Goal: Transaction & Acquisition: Obtain resource

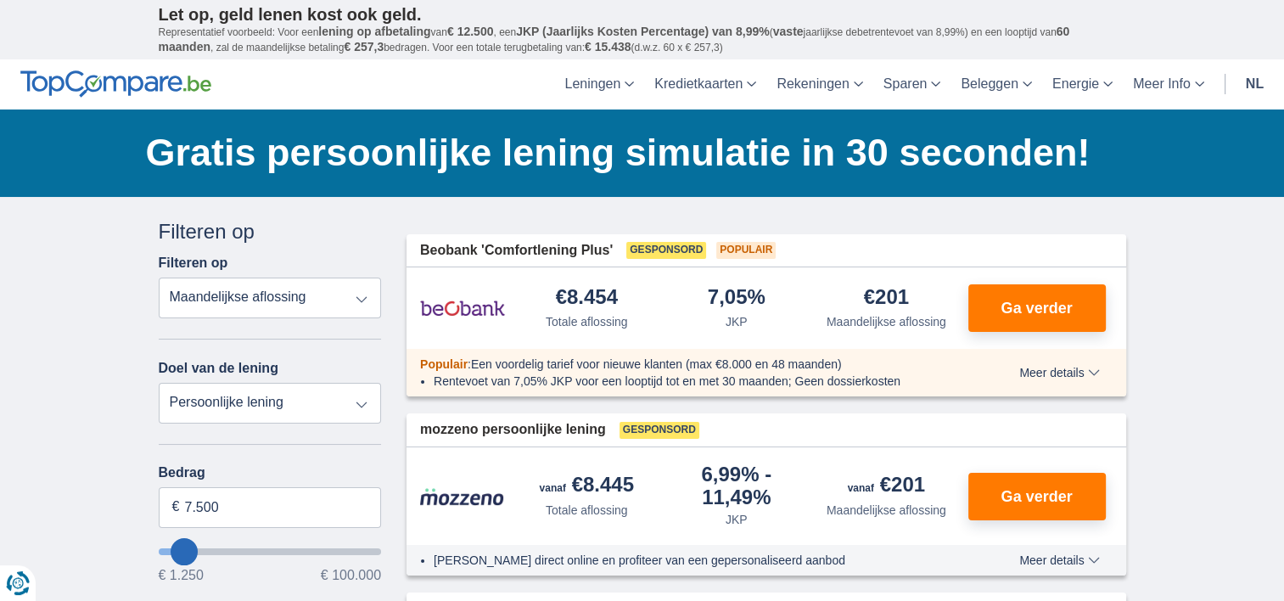
click at [358, 402] on select "Persoonlijke lening Auto Moto / fiets Mobilhome / caravan Renovatie Energie Sch…" at bounding box center [270, 403] width 223 height 41
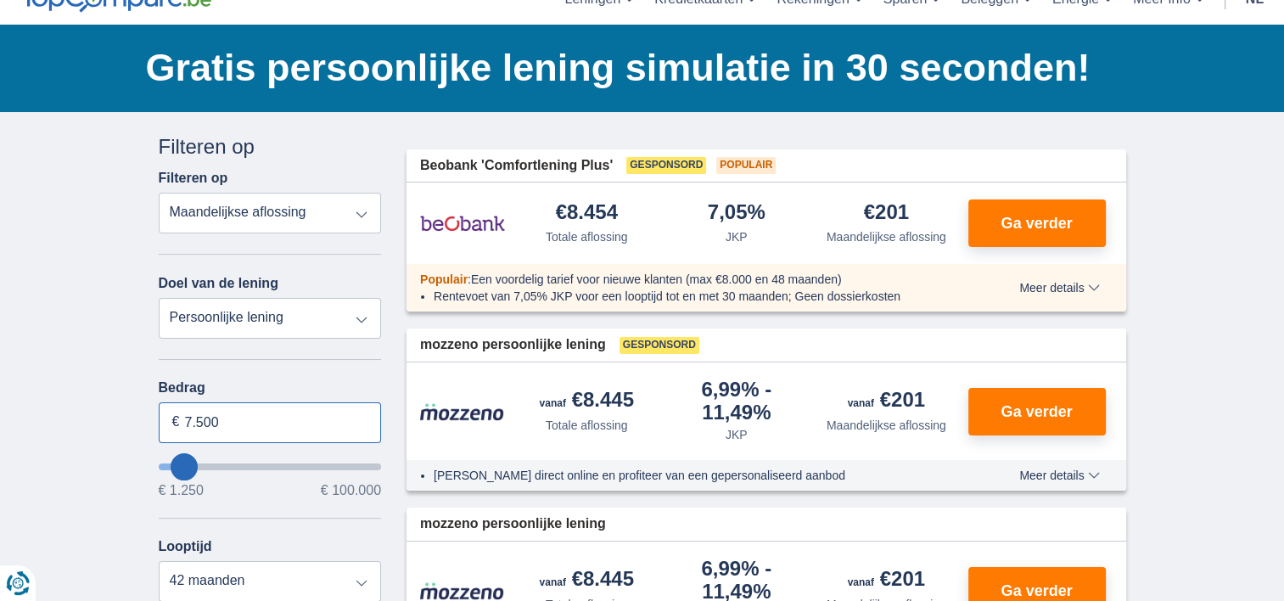
click at [305, 419] on input "7.500" at bounding box center [270, 422] width 223 height 41
type input "7"
type input "20.000"
type input "20250"
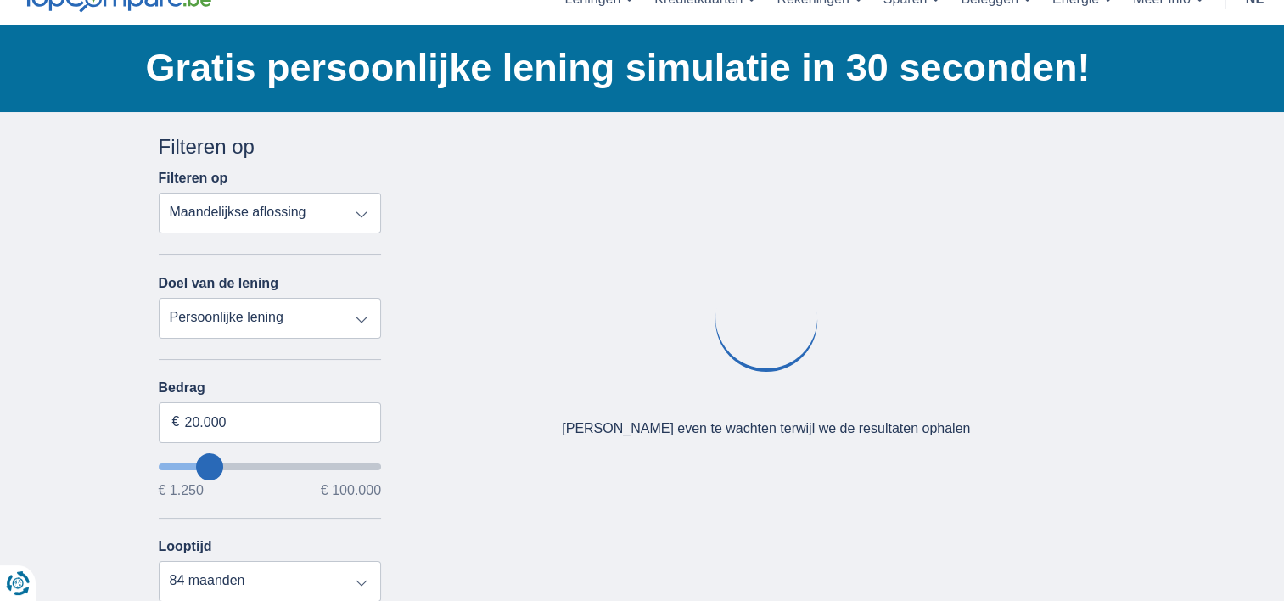
click at [356, 373] on div "Annuleren Filters Filteren op Filteren op Totale aflossing JKP Maandelijkse afl…" at bounding box center [270, 522] width 223 height 781
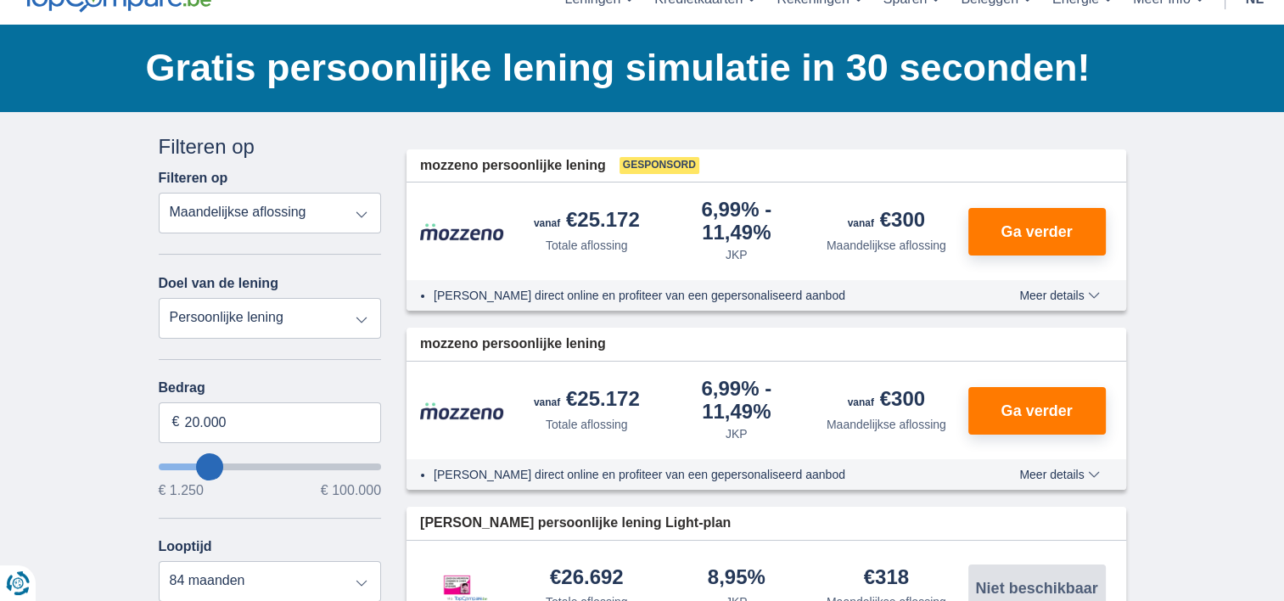
scroll to position [170, 0]
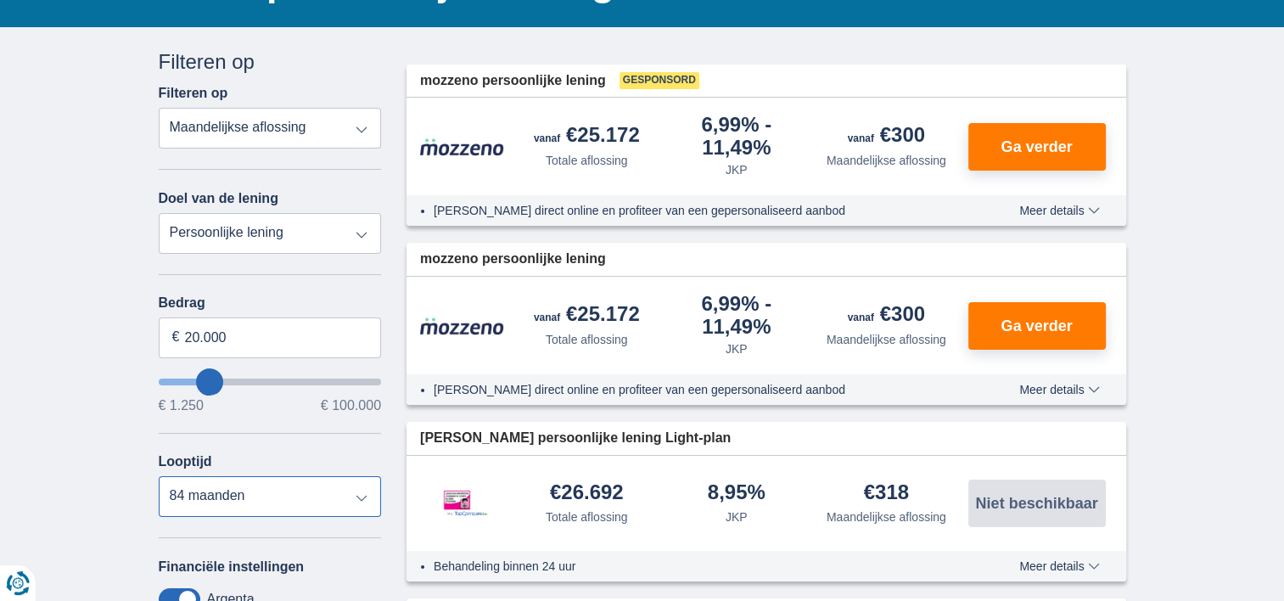
click at [366, 492] on select "12 maanden 18 maanden 24 maanden 30 maanden 36 maanden 42 maanden 48 maanden 60…" at bounding box center [270, 496] width 223 height 41
select select "60"
click at [159, 476] on select "12 maanden 18 maanden 24 maanden 30 maanden 36 maanden 42 maanden 48 maanden 60…" at bounding box center [270, 496] width 223 height 41
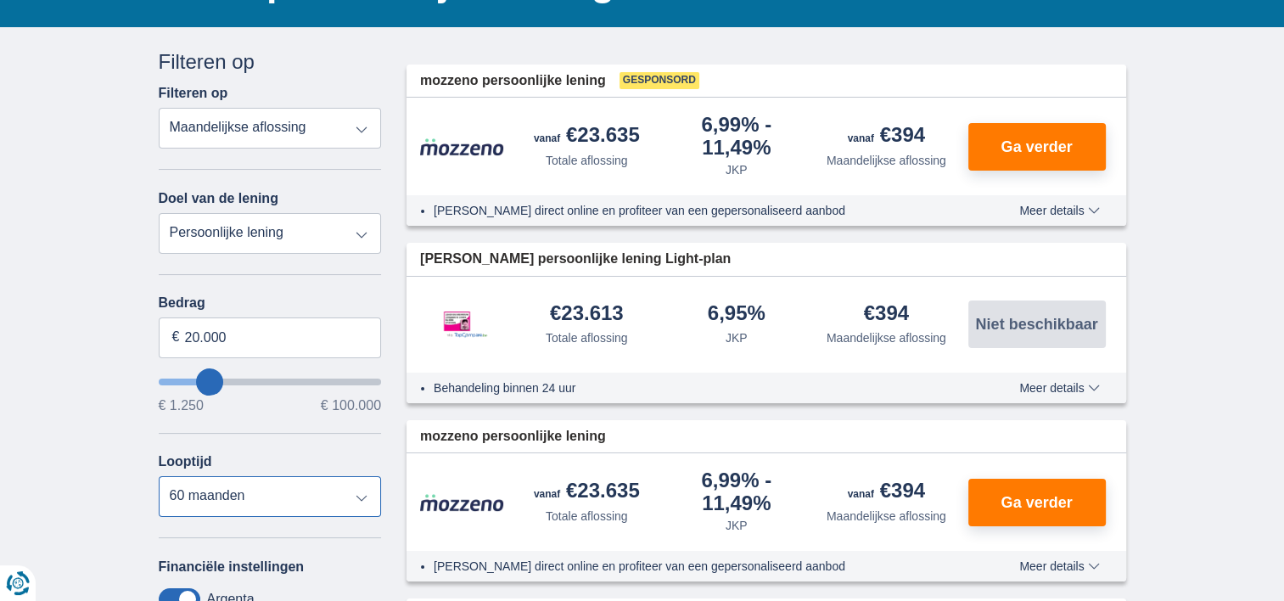
scroll to position [85, 0]
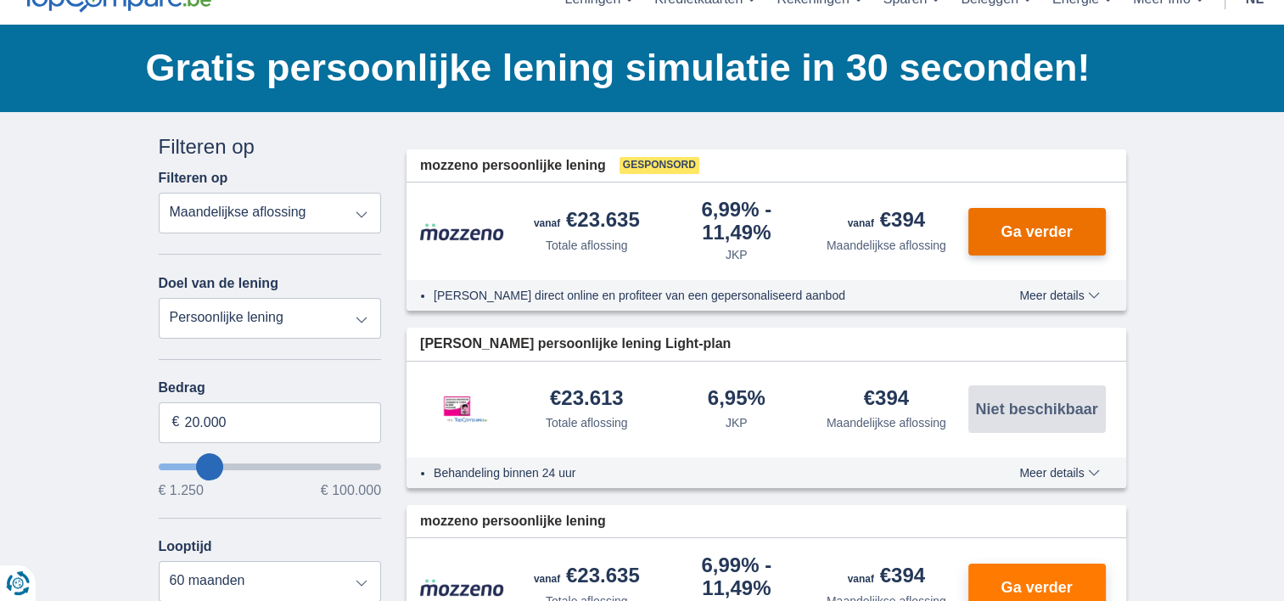
click at [1020, 237] on span "Ga verder" at bounding box center [1035, 231] width 71 height 15
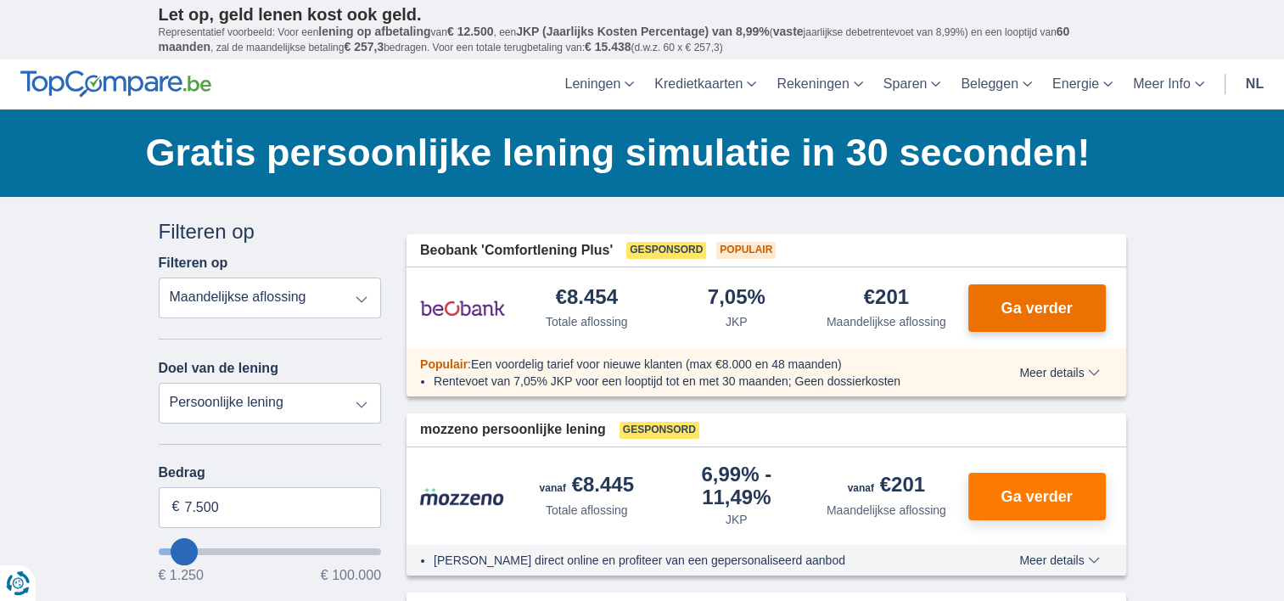
click at [1049, 302] on span "Ga verder" at bounding box center [1035, 307] width 71 height 15
